Goal: Task Accomplishment & Management: Use online tool/utility

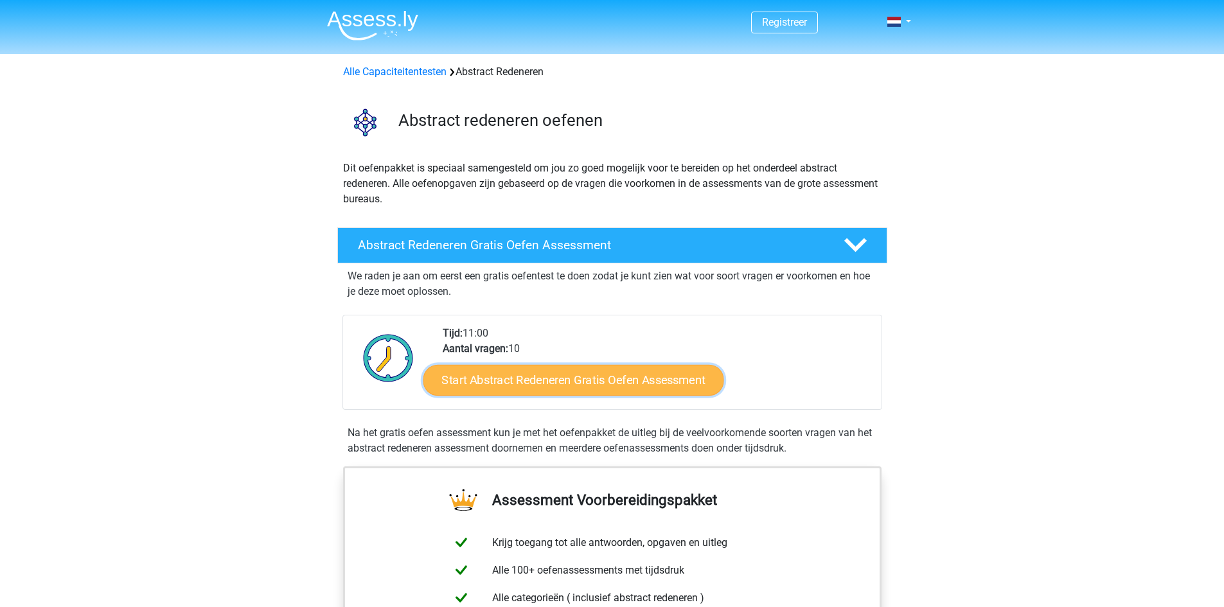
click at [533, 386] on link "Start Abstract Redeneren Gratis Oefen Assessment" at bounding box center [573, 379] width 301 height 31
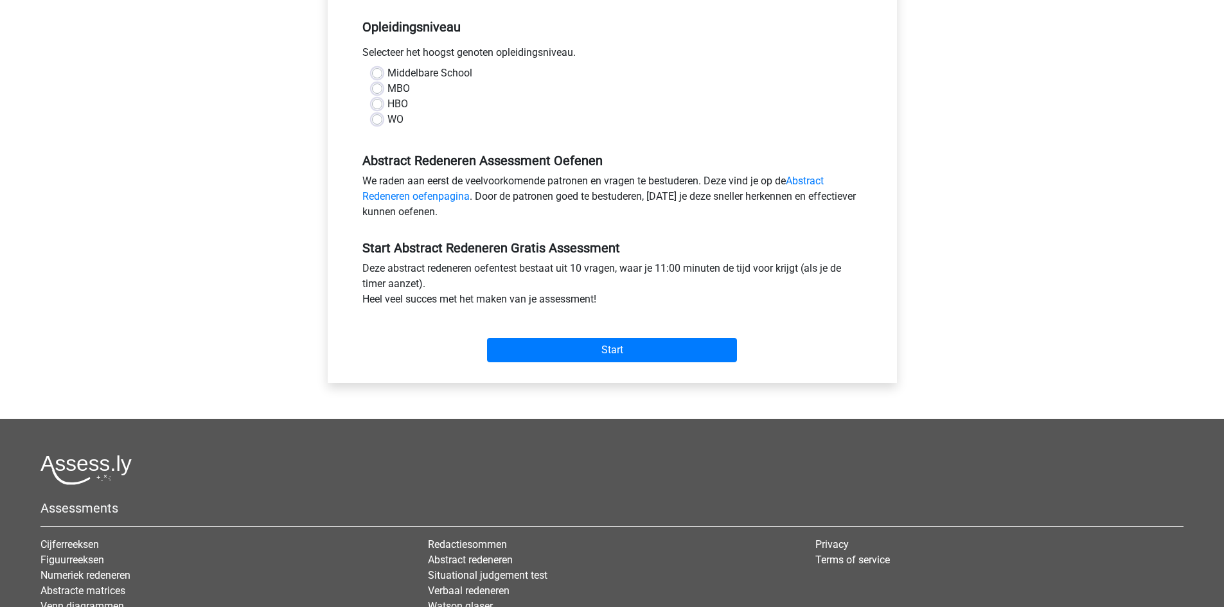
scroll to position [300, 0]
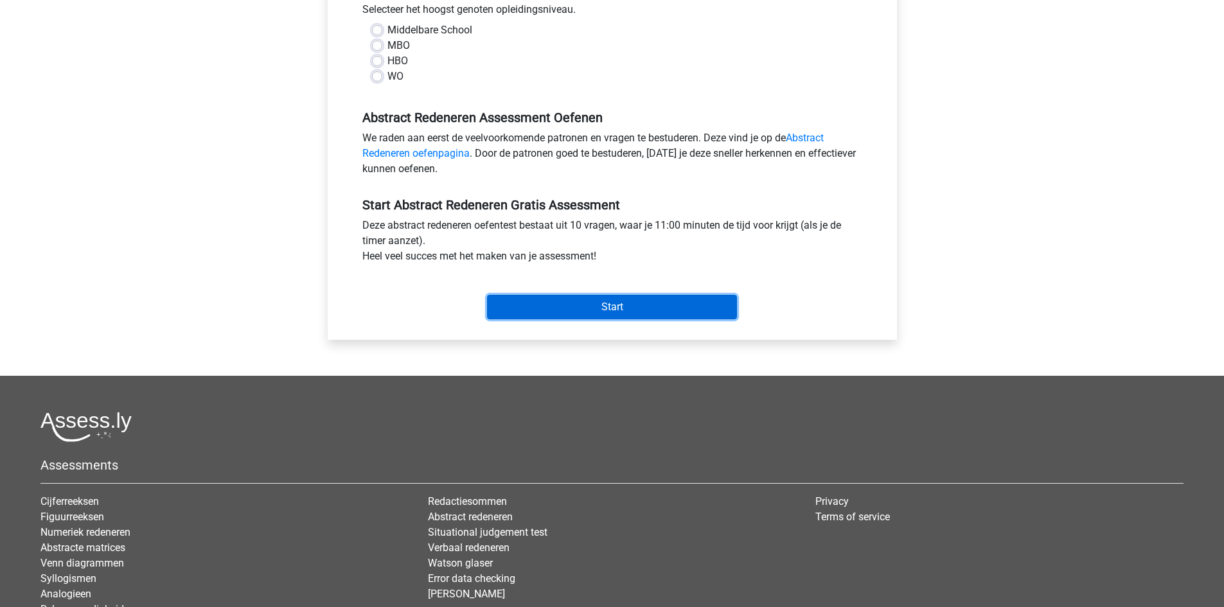
click at [647, 305] on input "Start" at bounding box center [612, 307] width 250 height 24
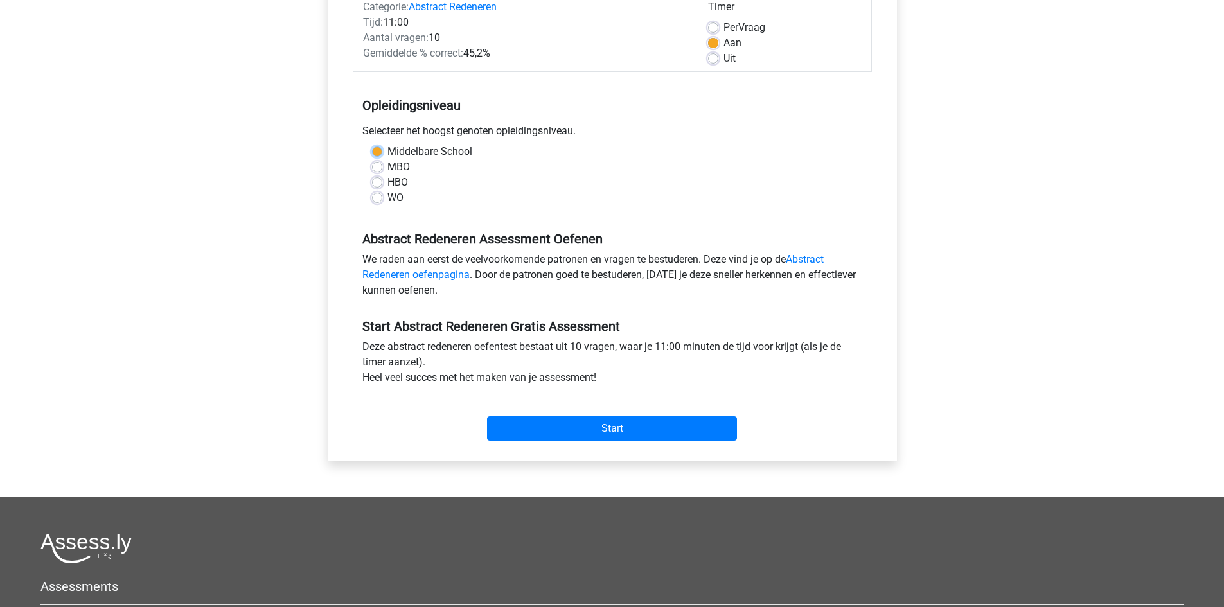
scroll to position [150, 0]
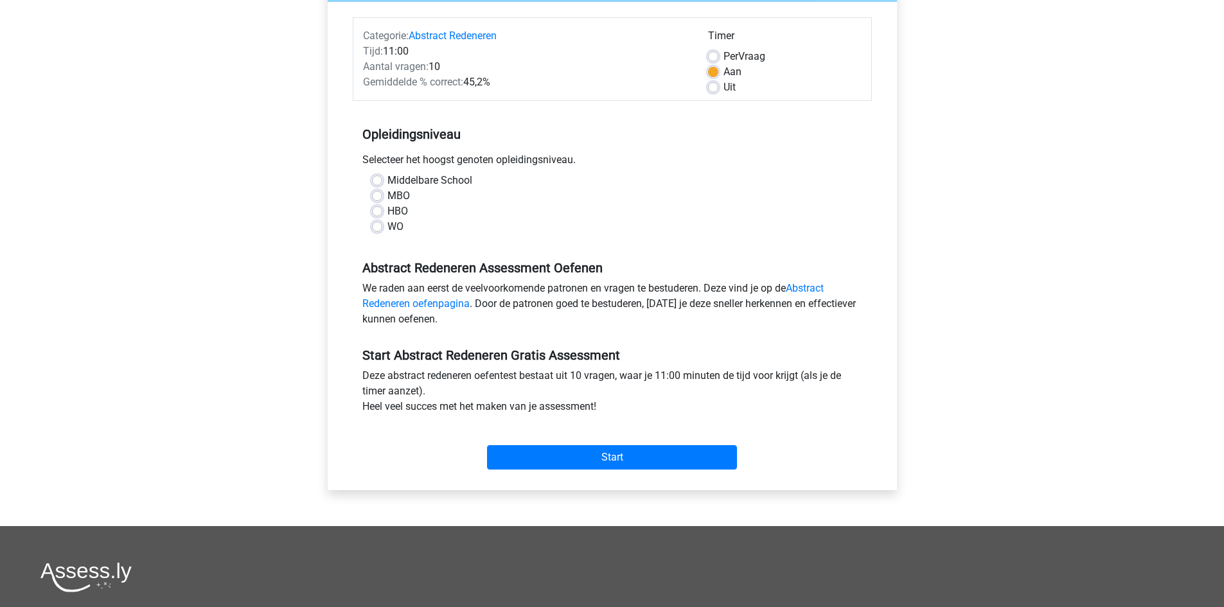
click at [335, 240] on div "Abstract Redeneren Gratis Oefen Assessment Categorie: Abstract Redeneren Tijd: …" at bounding box center [612, 223] width 569 height 535
click at [388, 213] on label "HBO" at bounding box center [398, 211] width 21 height 15
click at [377, 213] on input "HBO" at bounding box center [377, 210] width 10 height 13
radio input "true"
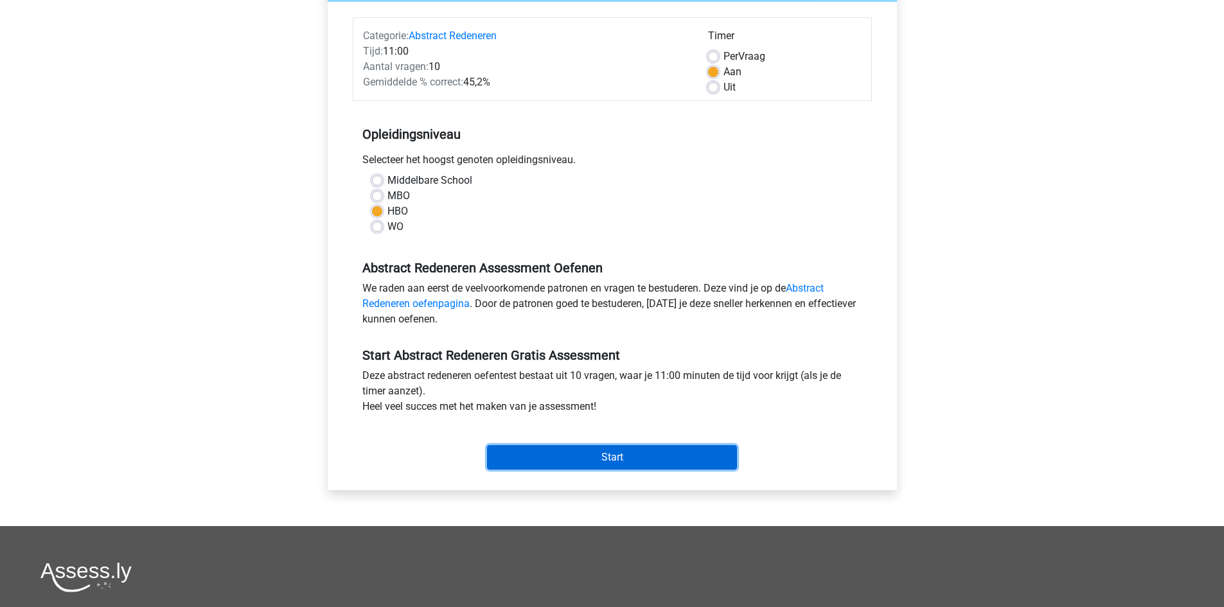
click at [560, 445] on input "Start" at bounding box center [612, 457] width 250 height 24
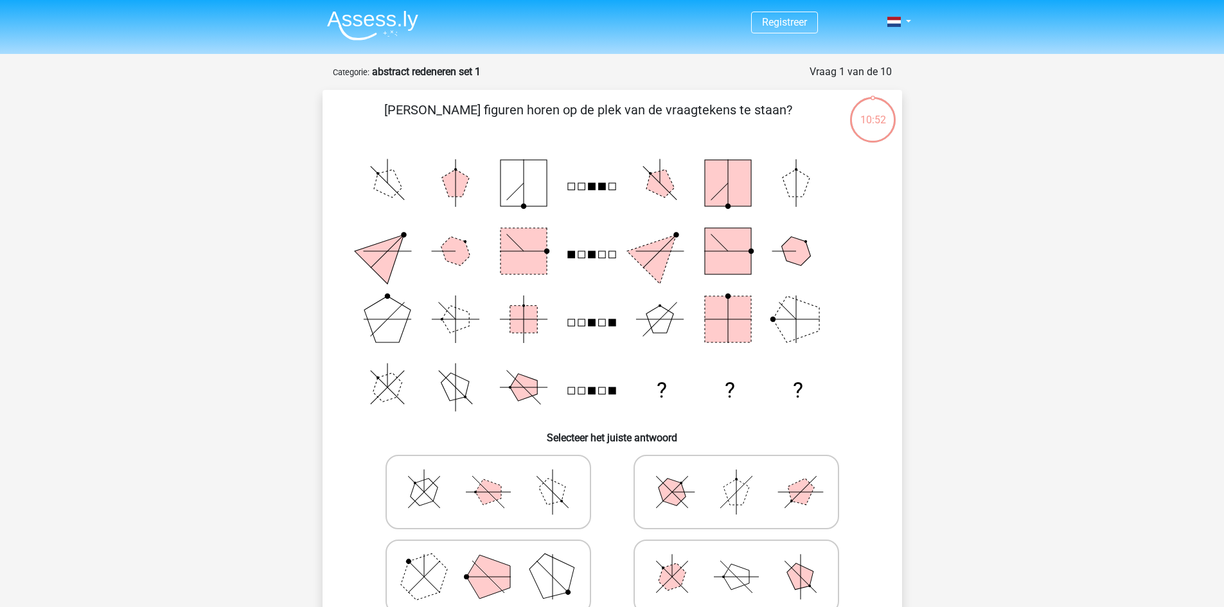
scroll to position [435, 0]
